Goal: Information Seeking & Learning: Learn about a topic

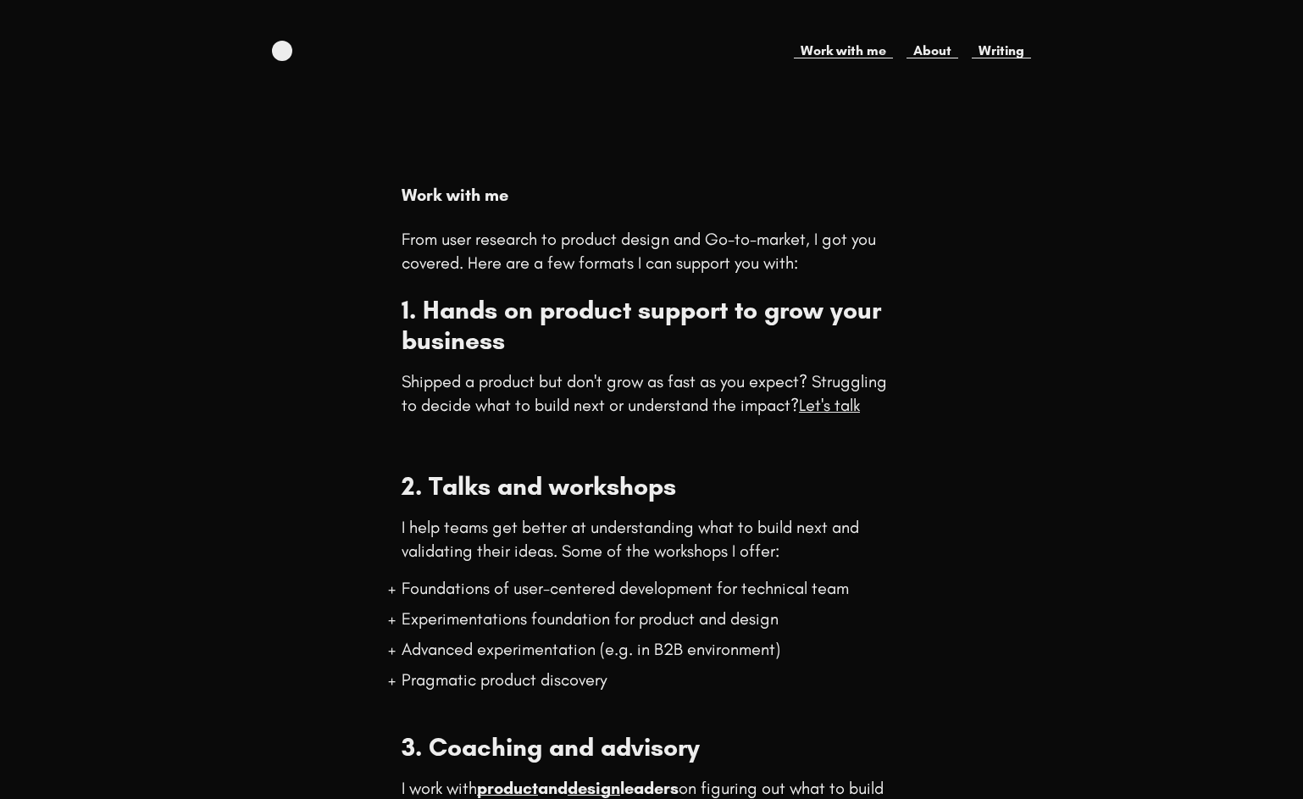
click at [861, 265] on p "From user research to product design and Go-to-market, I got you covered. Here …" at bounding box center [651, 250] width 499 height 47
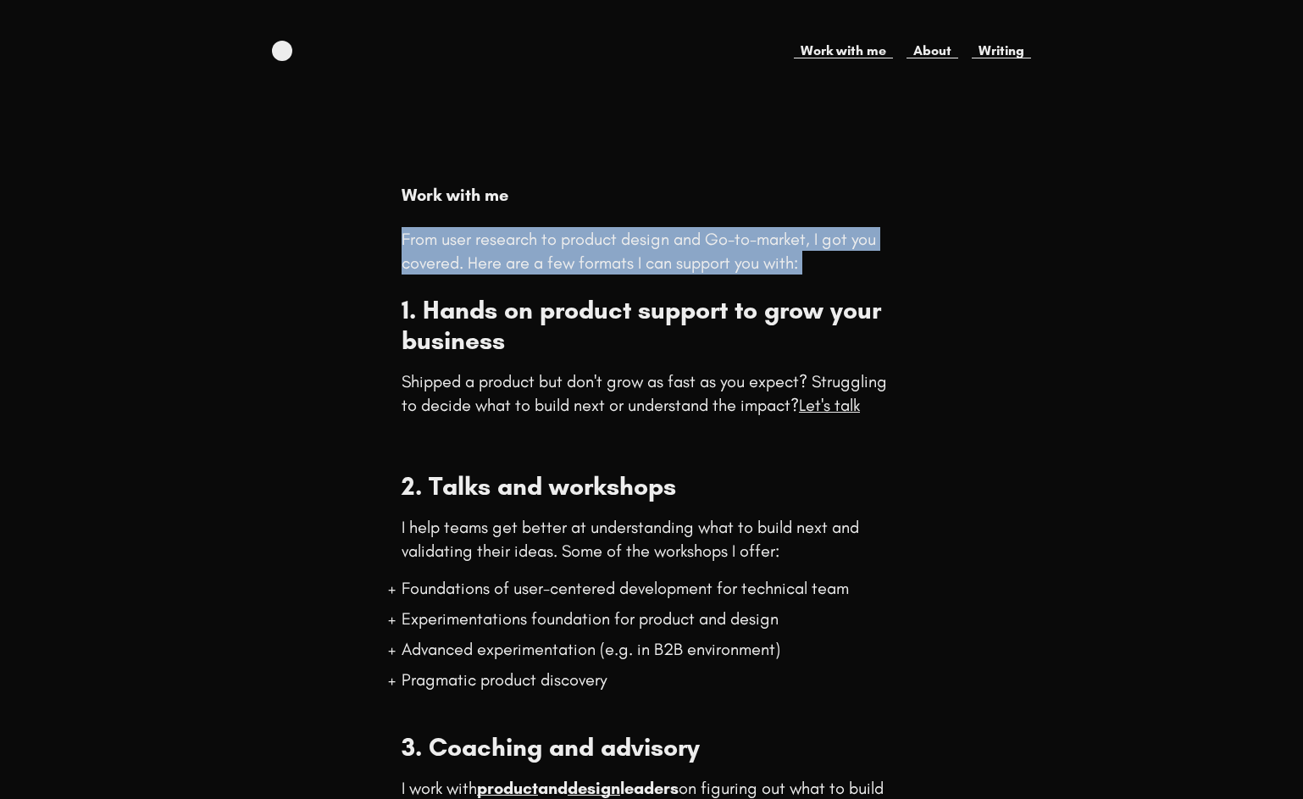
click at [852, 308] on h2 "1. Hands on product support to grow your business" at bounding box center [651, 325] width 499 height 61
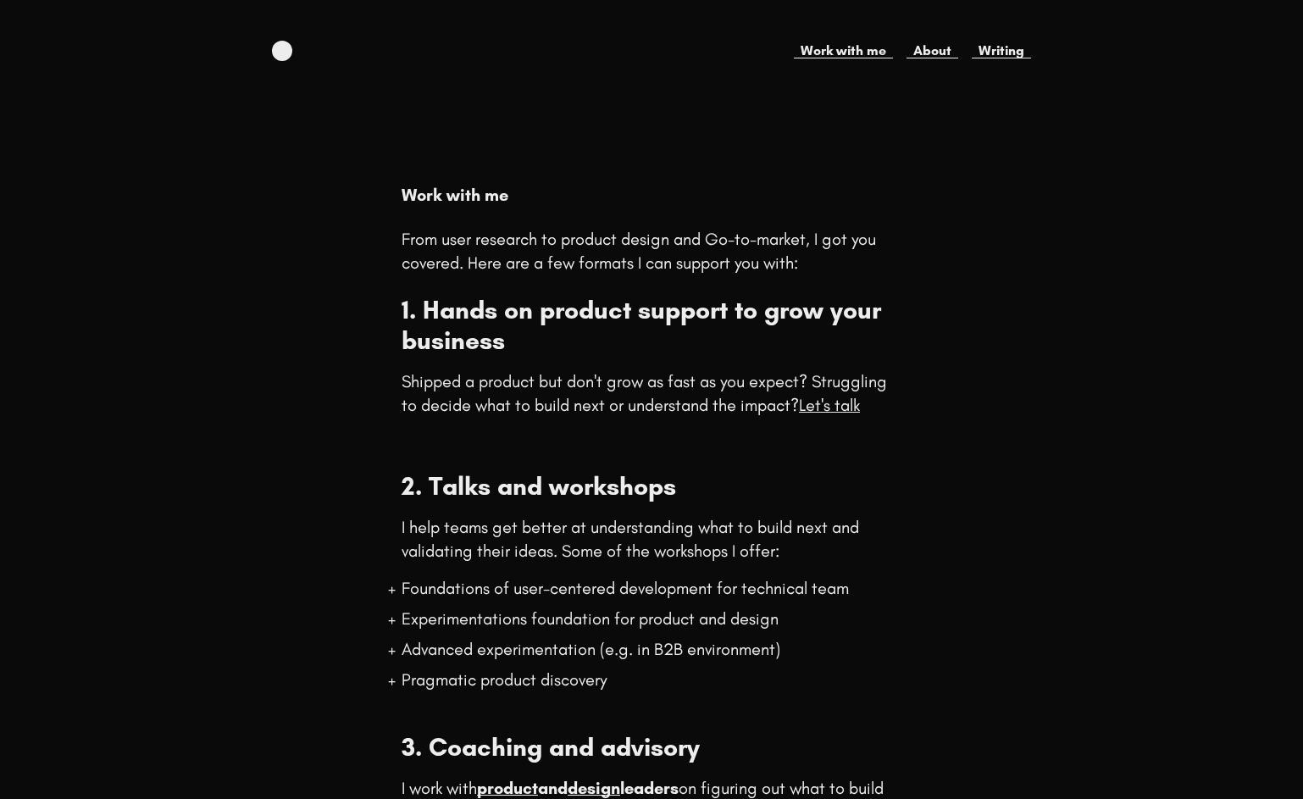
click at [852, 308] on h2 "1. Hands on product support to grow your business" at bounding box center [651, 325] width 499 height 61
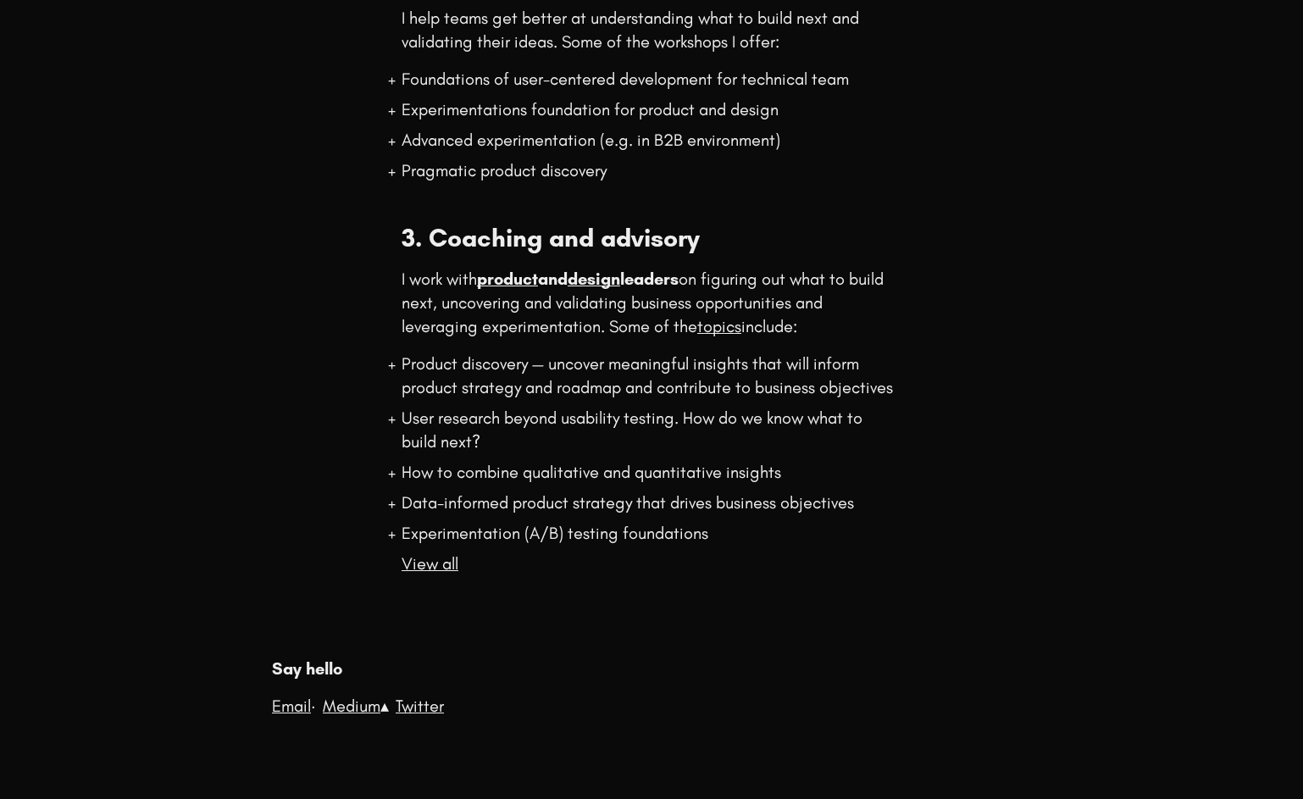
scroll to position [509, 0]
click at [739, 291] on p "I work with product and design leaders on figuring out what to build next, unco…" at bounding box center [651, 302] width 499 height 71
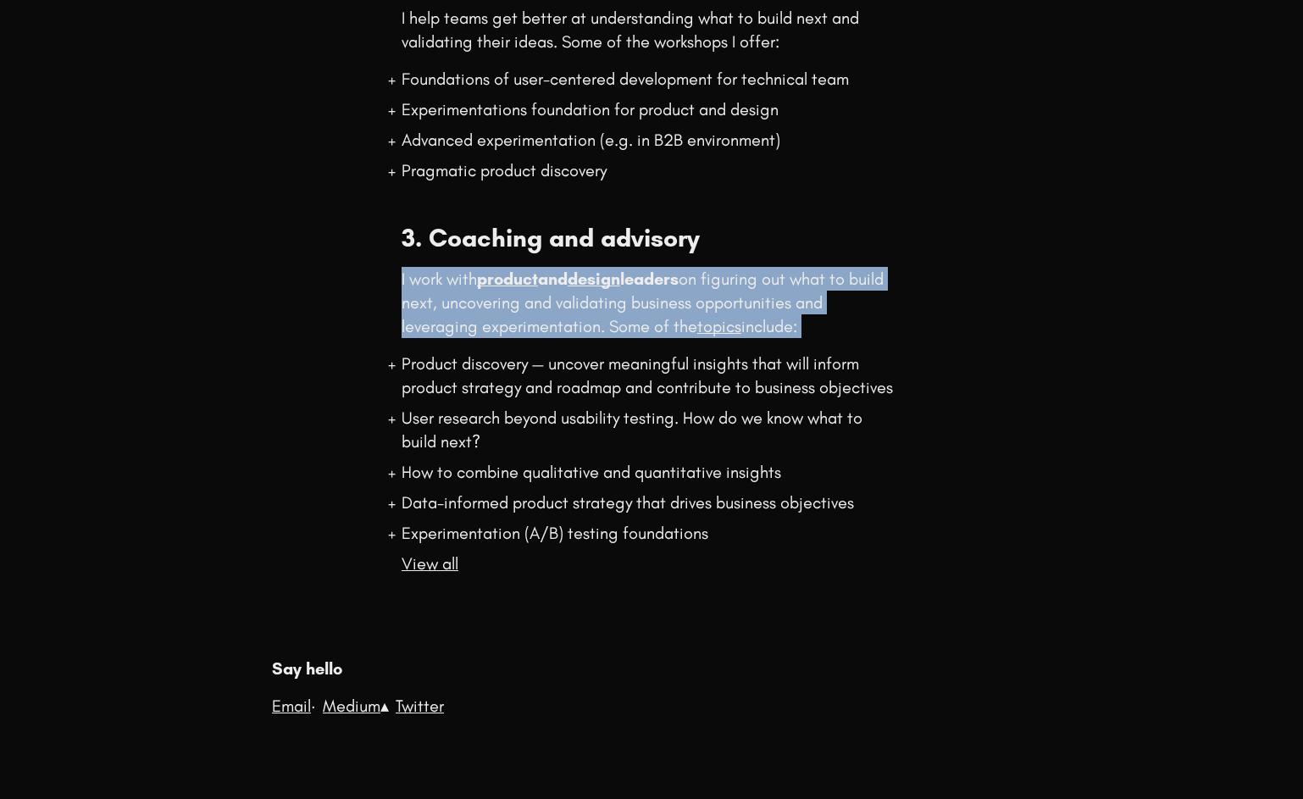
click at [869, 228] on h3 "3. Coaching and advisory" at bounding box center [651, 238] width 499 height 31
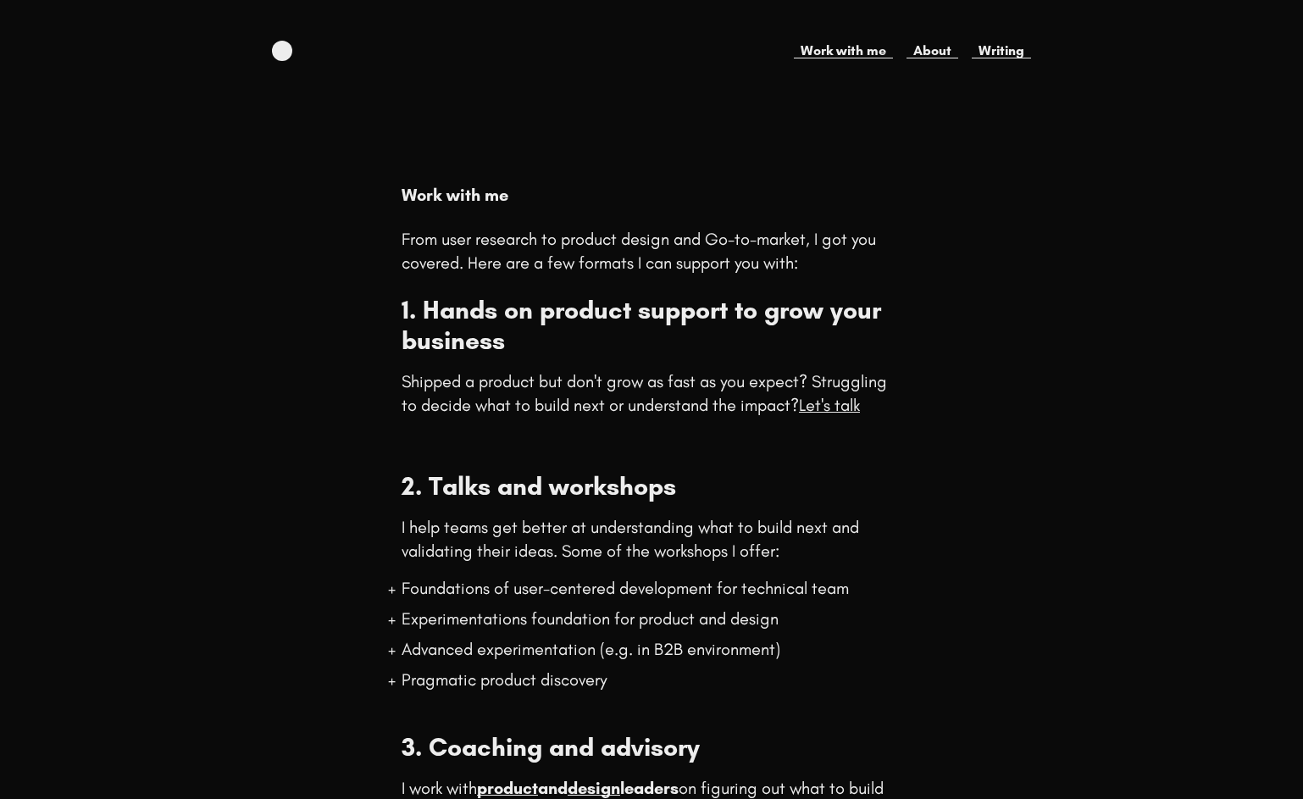
scroll to position [0, 0]
